Goal: Task Accomplishment & Management: Manage account settings

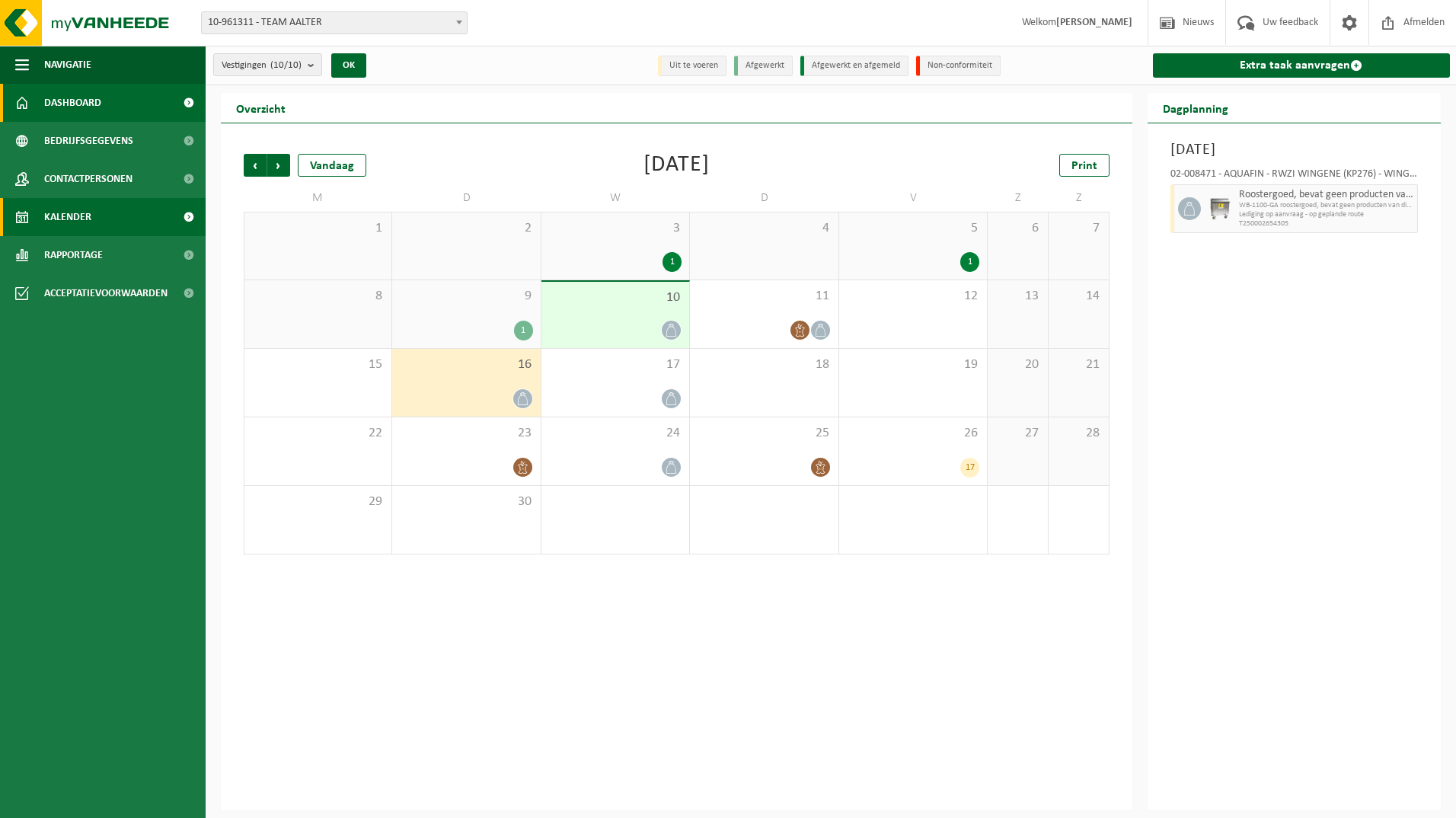
click at [96, 111] on span "Dashboard" at bounding box center [73, 102] width 57 height 38
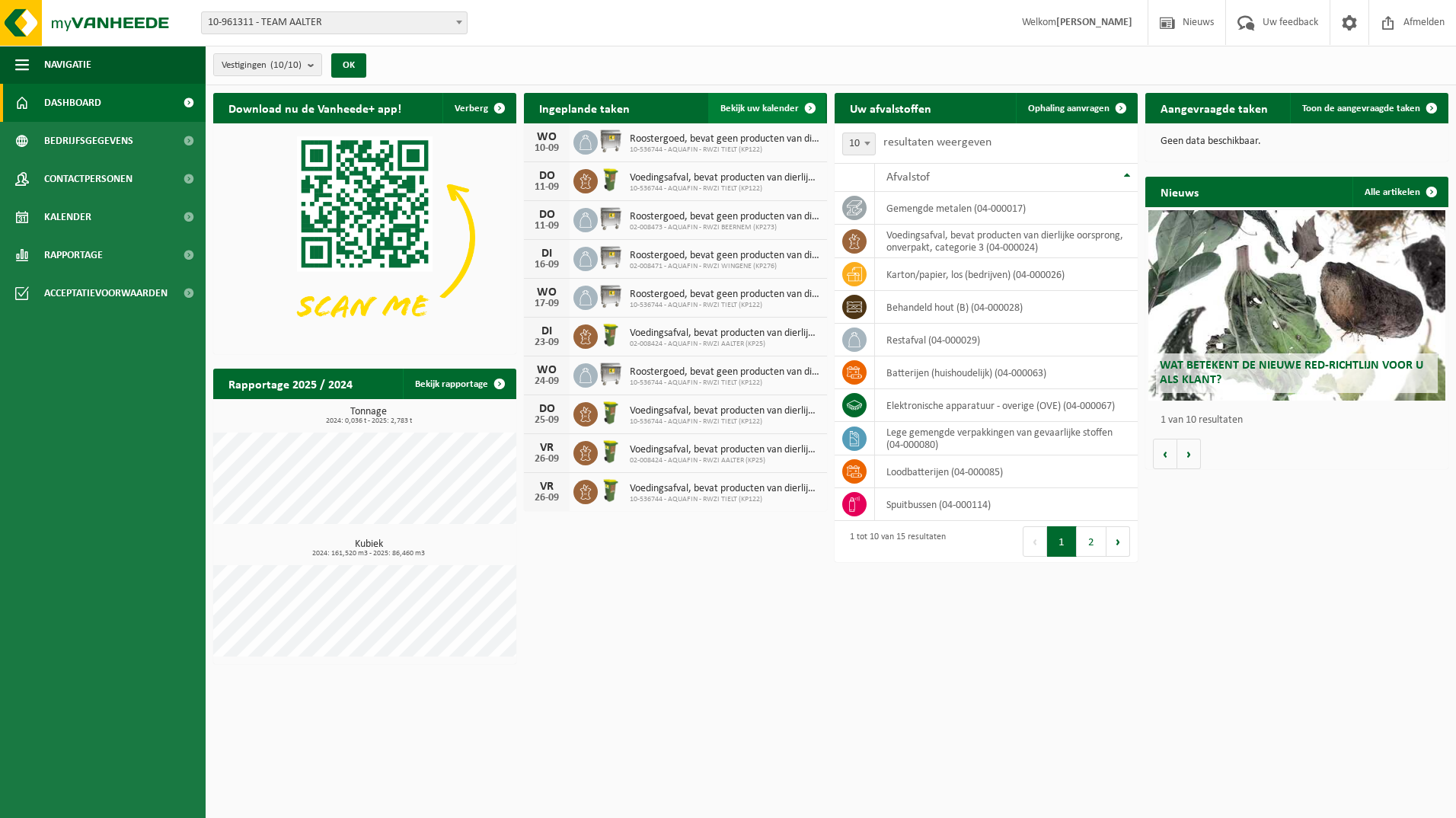
click at [767, 112] on span "Bekijk uw kalender" at bounding box center [759, 108] width 78 height 10
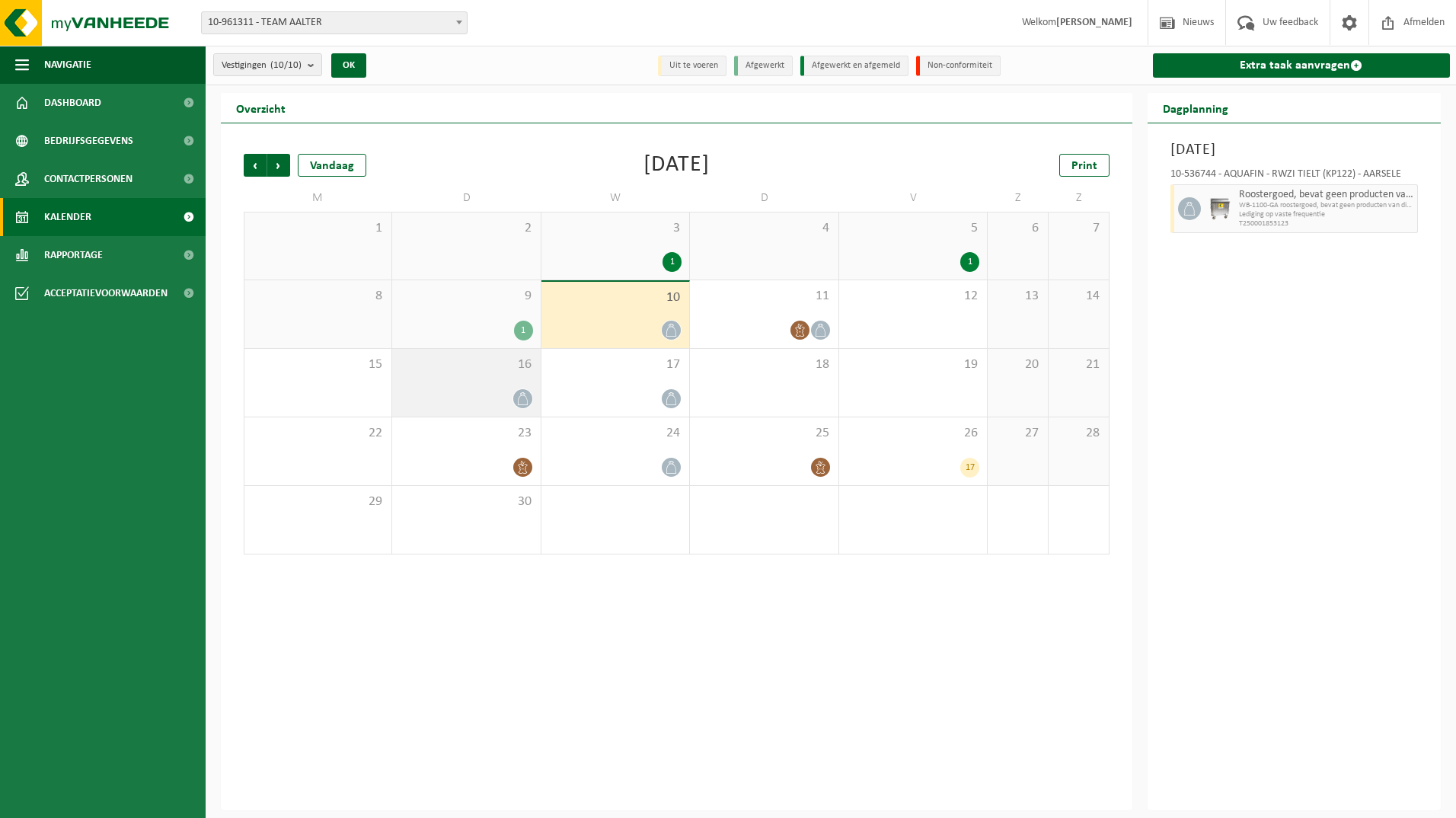
click at [528, 397] on icon at bounding box center [523, 398] width 13 height 13
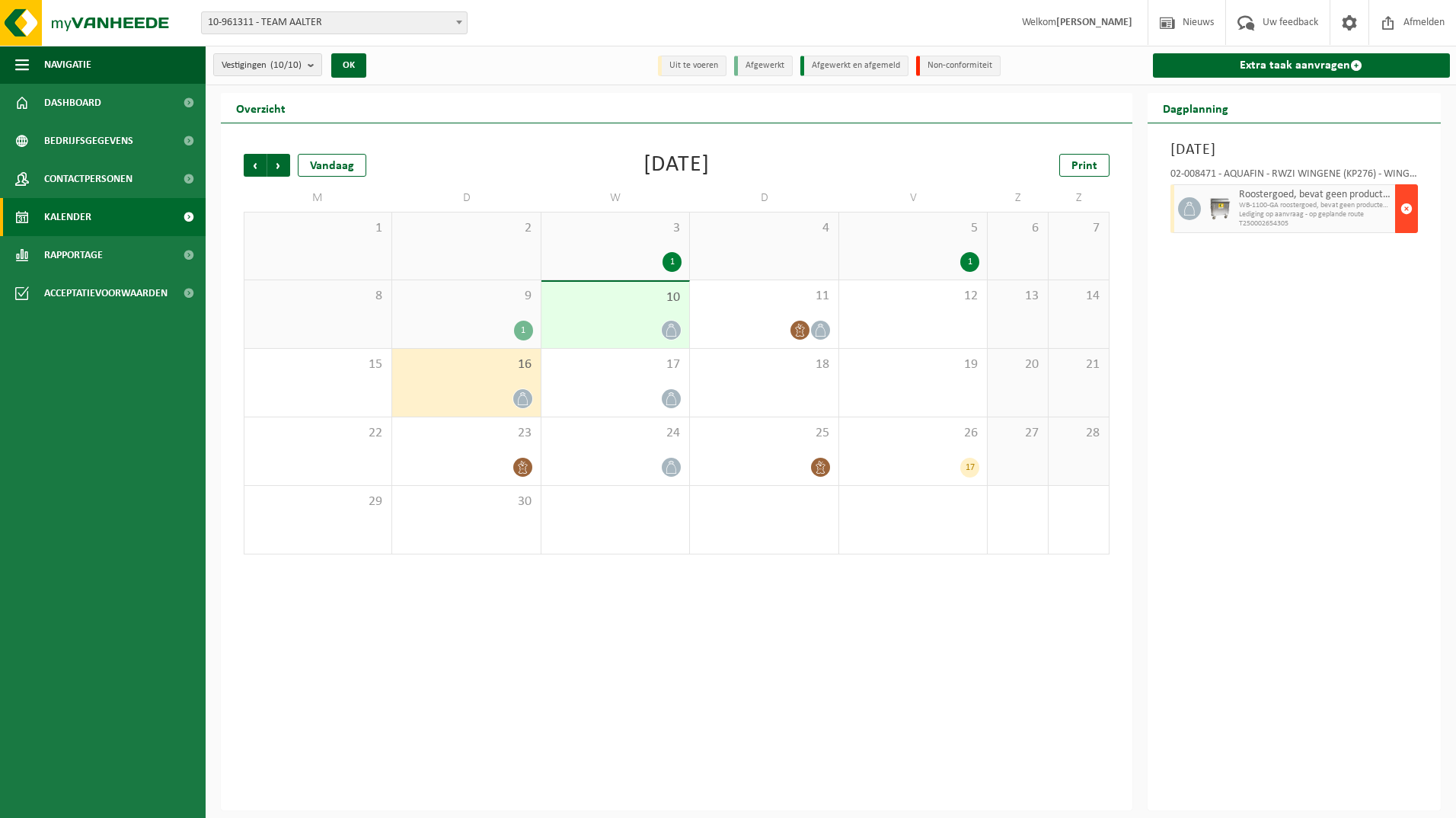
click at [1408, 209] on span "button" at bounding box center [1406, 208] width 12 height 30
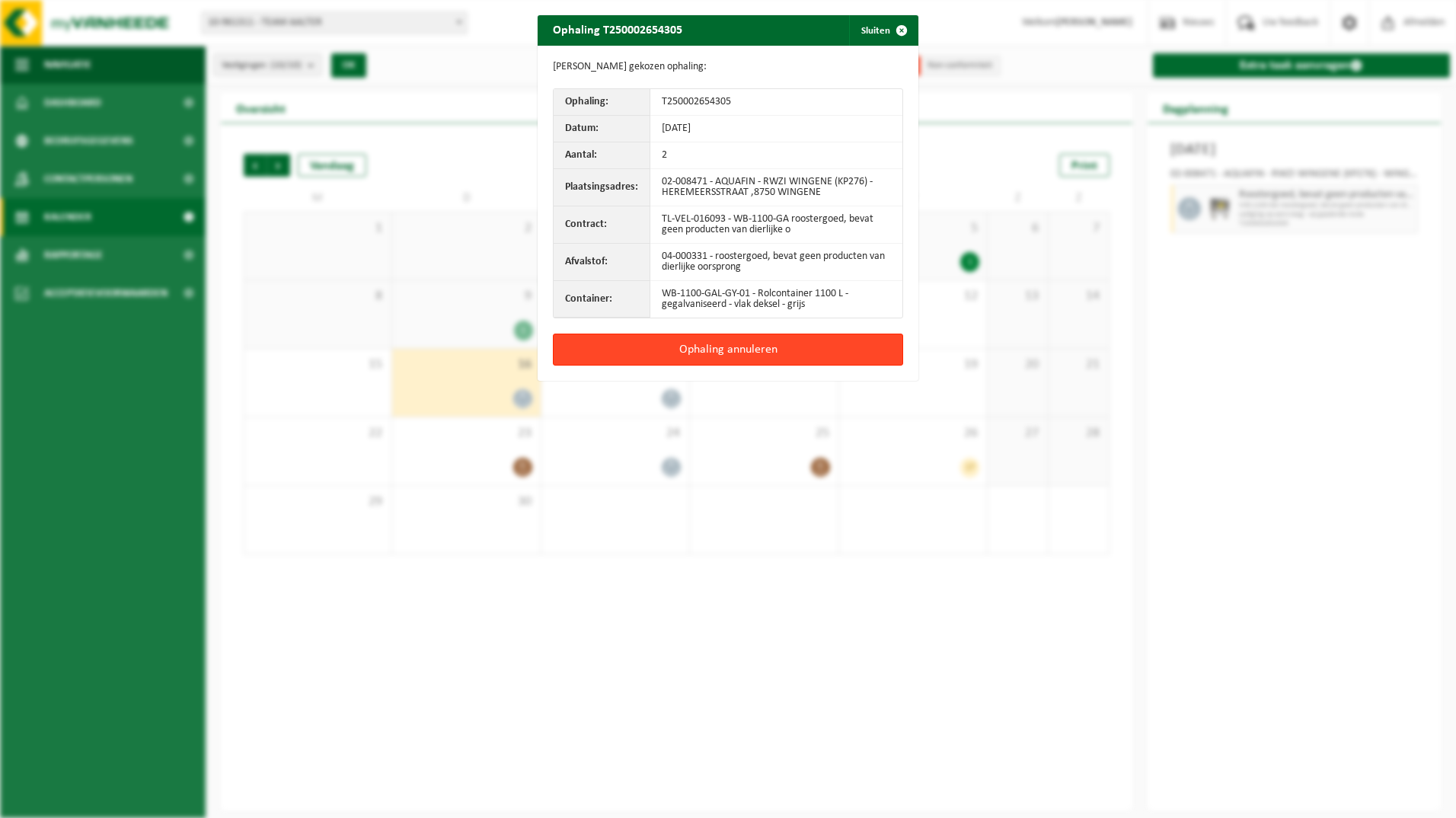
click at [775, 353] on button "Ophaling annuleren" at bounding box center [728, 349] width 350 height 32
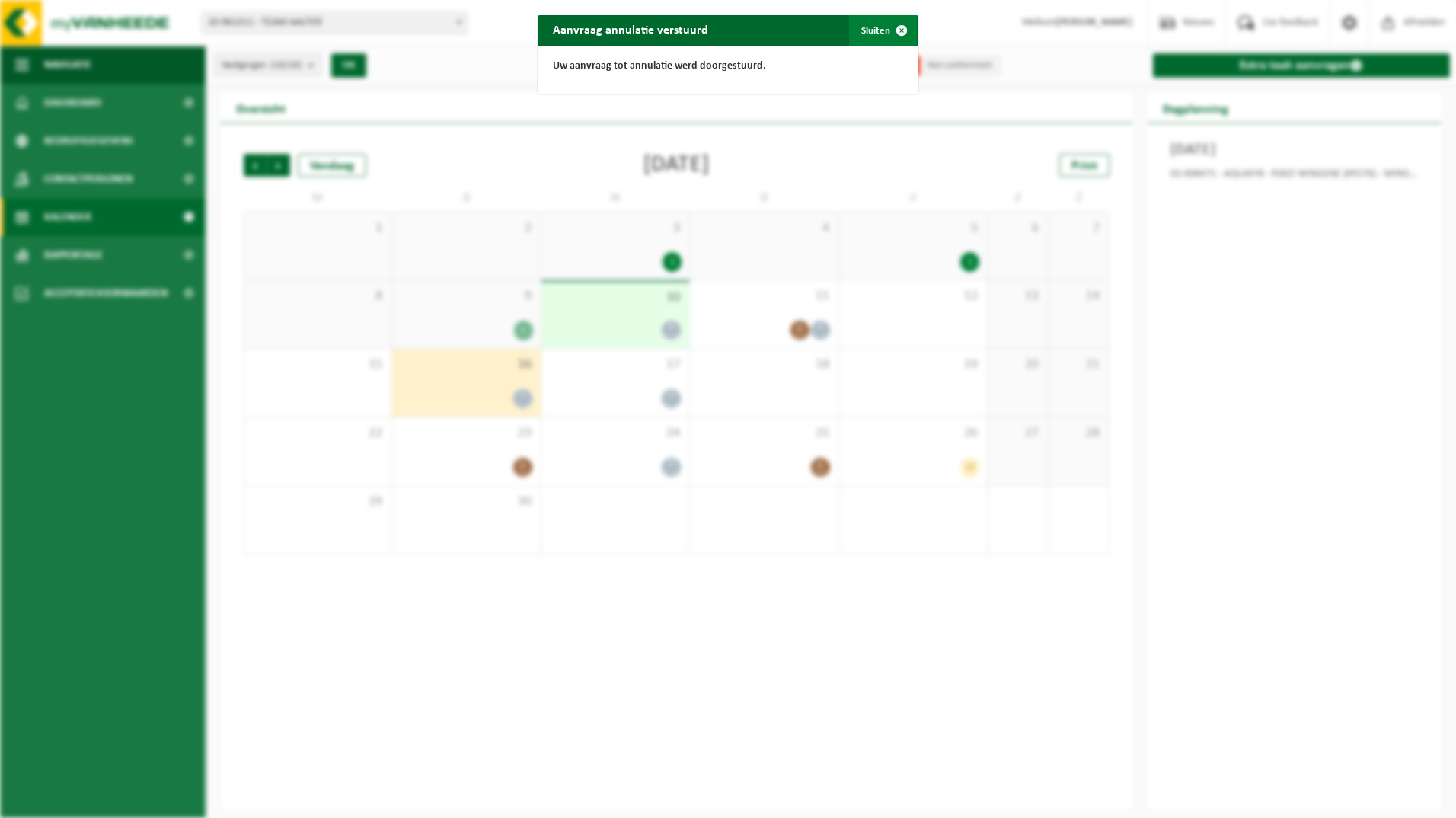
click at [877, 29] on button "Sluiten" at bounding box center [882, 30] width 67 height 30
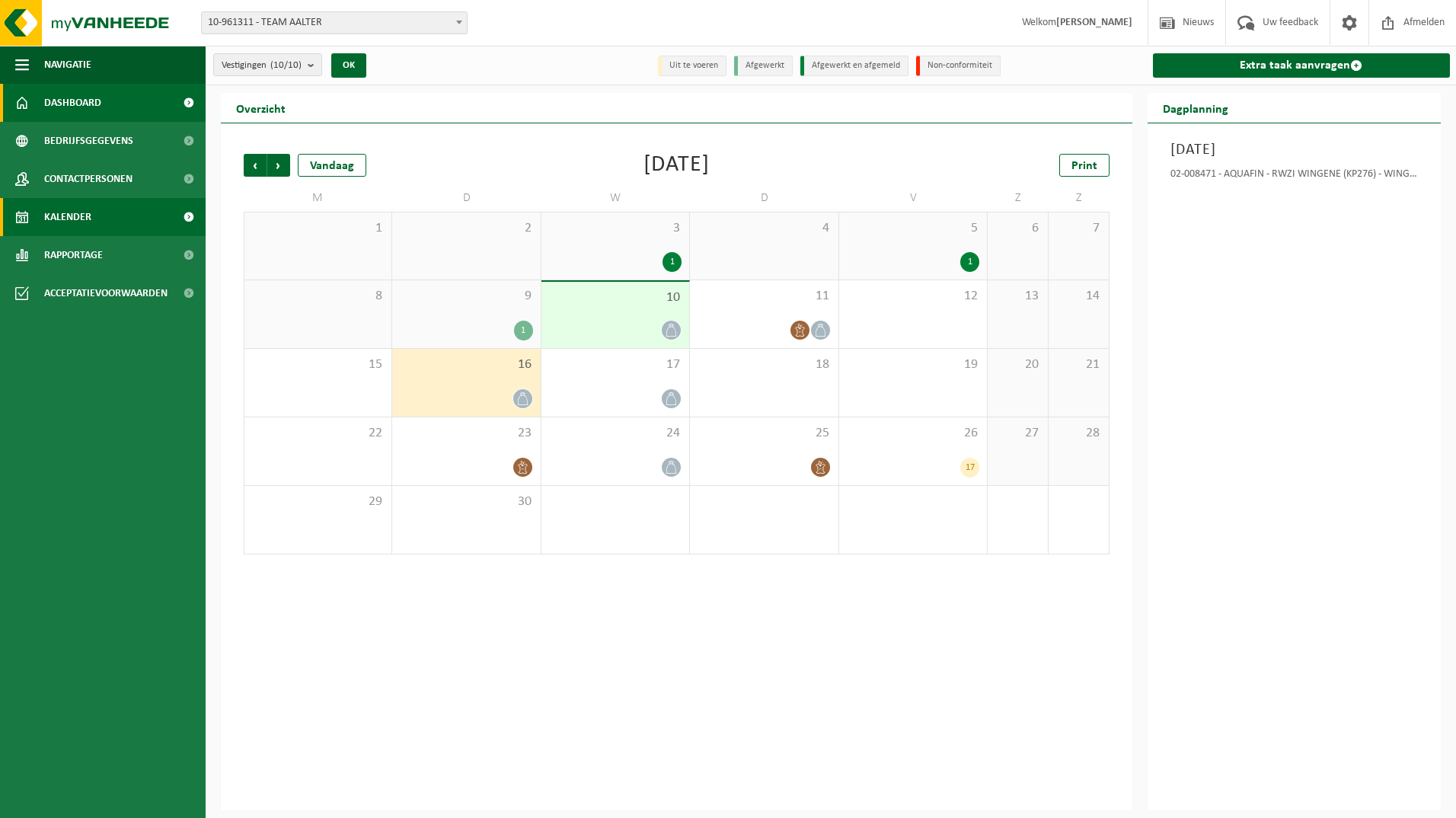
click at [100, 108] on span "Dashboard" at bounding box center [73, 102] width 57 height 38
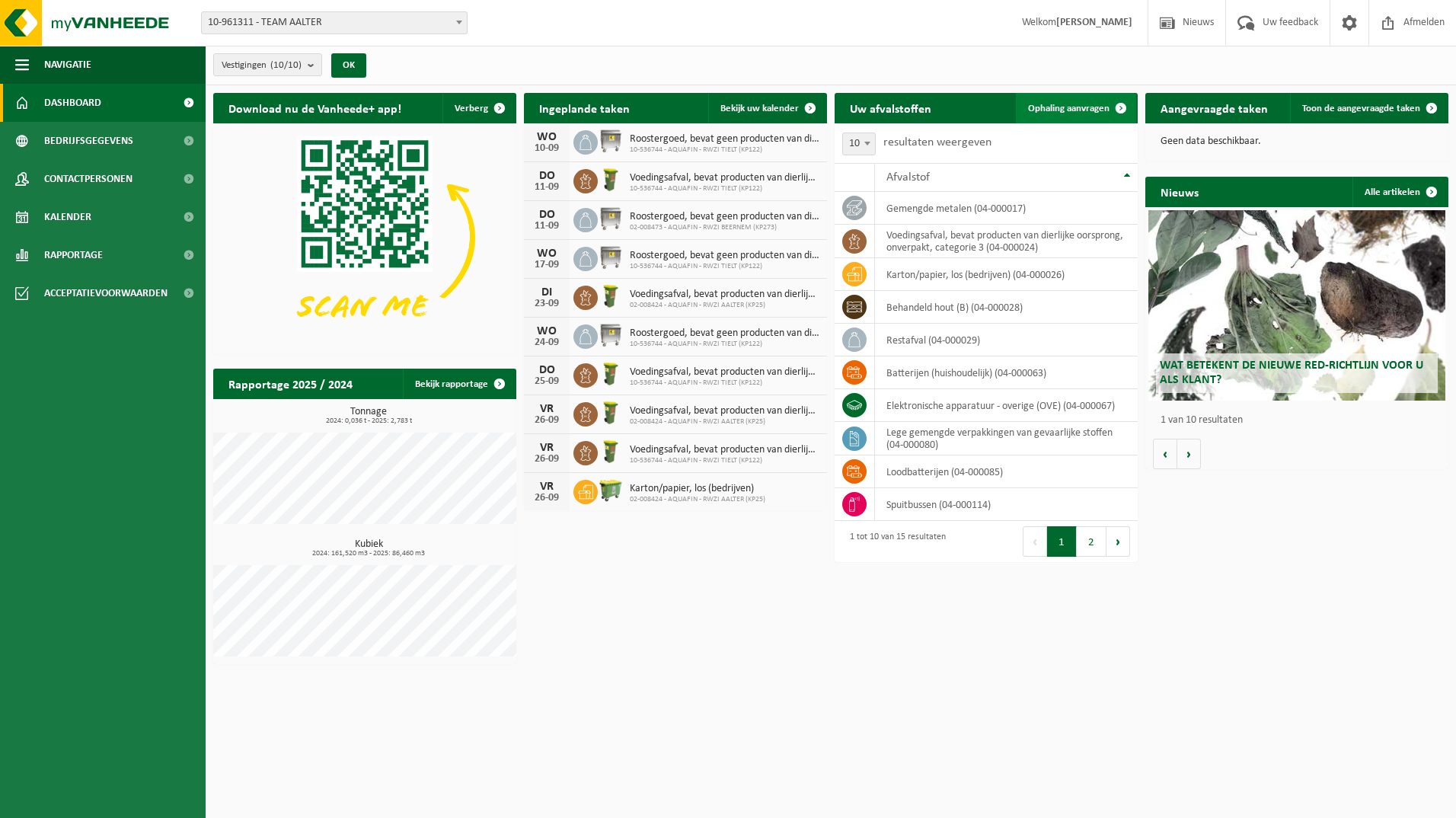
click at [1056, 109] on span "Ophaling aanvragen" at bounding box center [1068, 108] width 81 height 10
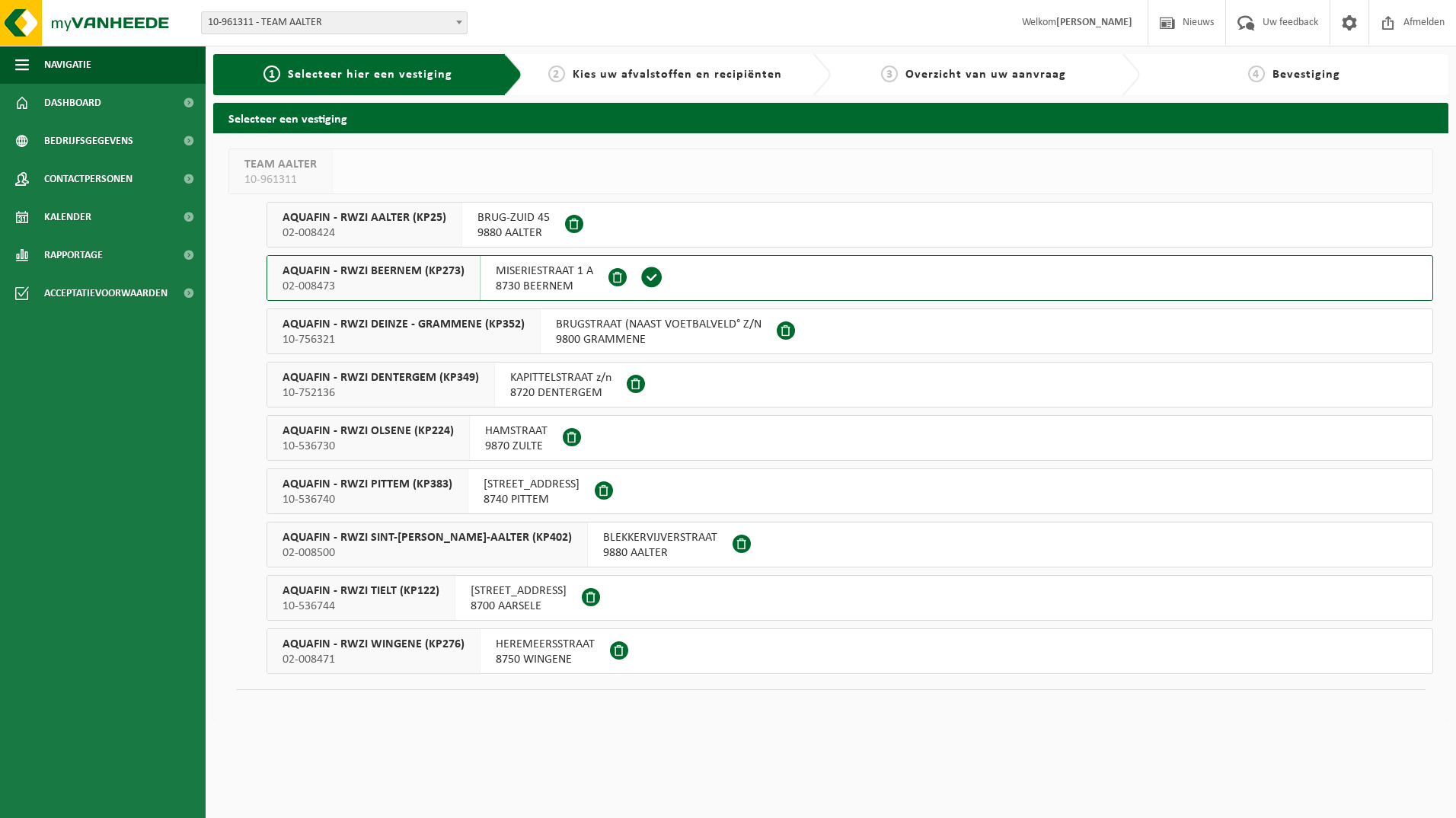
click at [334, 651] on span "AQUAFIN - RWZI WINGENE (KP276)" at bounding box center [373, 644] width 182 height 15
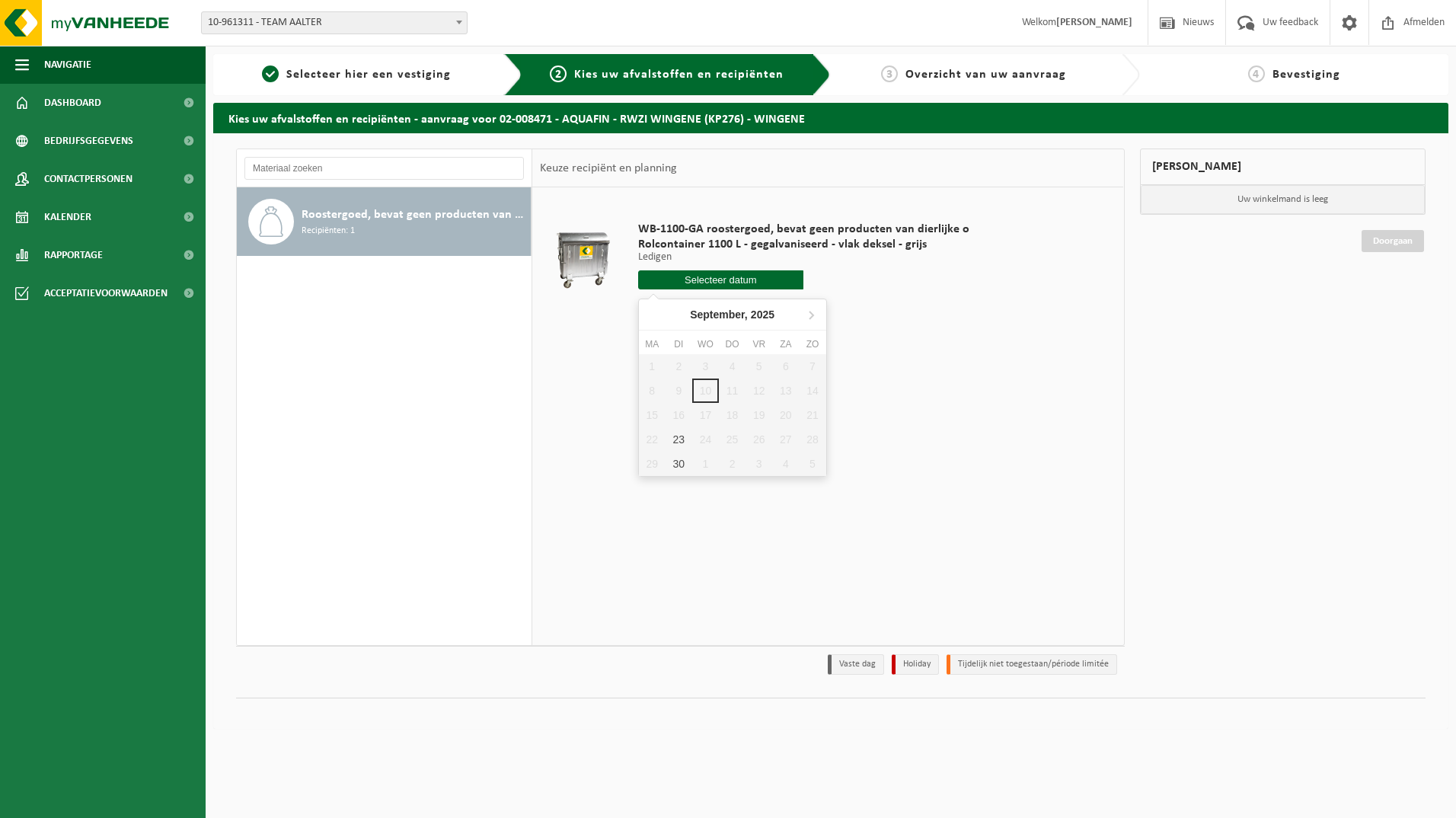
drag, startPoint x: 730, startPoint y: 283, endPoint x: 706, endPoint y: 252, distance: 39.2
click at [706, 252] on div "WB-1100-GA roostergoed, bevat geen producten van dierlijke o Rolcontainer 1100 …" at bounding box center [803, 259] width 346 height 106
click at [678, 397] on div "1 2 3 4 5 6 7 8 9 10 11 12 13 14 15 16 17 18 19 20 21 22 23 24 25 26 27 28 29 3…" at bounding box center [733, 414] width 187 height 122
click at [678, 420] on div "1 2 3 4 5 6 7 8 9 10 11 12 13 14 15 16 17 18 19 20 21 22 23 24 25 26 27 28 29 3…" at bounding box center [733, 414] width 187 height 122
click at [968, 207] on td "WB-1100-GA roostergoed, bevat geen producten van dierlijke o Rolcontainer 1100 …" at bounding box center [871, 259] width 489 height 129
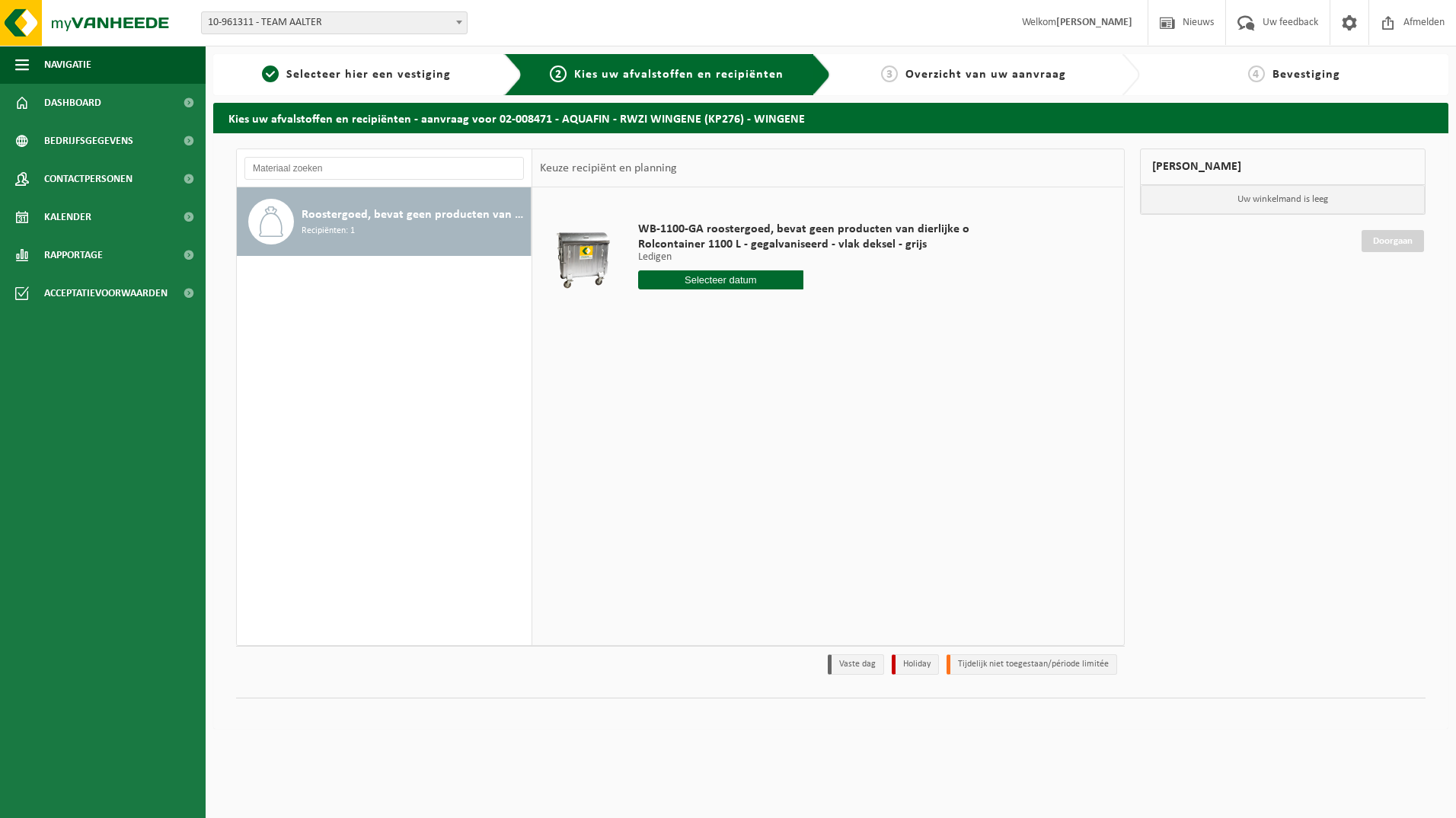
click at [740, 284] on input "text" at bounding box center [721, 280] width 166 height 19
click at [679, 442] on div "23" at bounding box center [678, 439] width 26 height 24
type input "Van 2025-09-23"
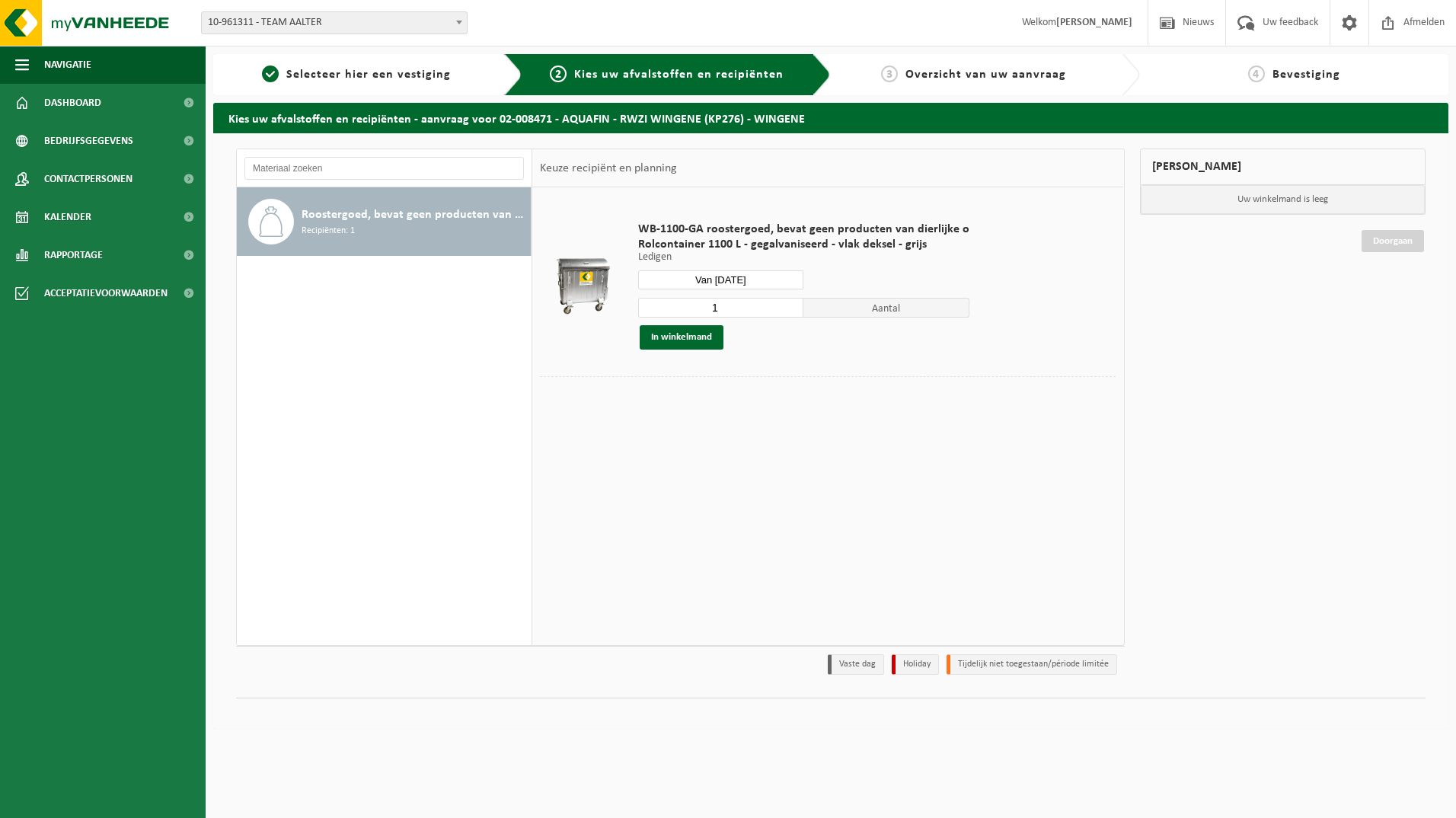
type input "1"
click at [790, 308] on input "1" at bounding box center [721, 308] width 166 height 20
